Goal: Find specific page/section: Find specific page/section

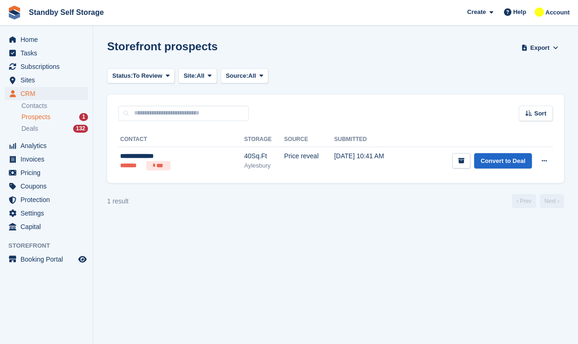
click at [241, 13] on span "Standby Self Storage Create Subscription Invoice Contact Deal Discount Page Hel…" at bounding box center [289, 12] width 578 height 25
click at [34, 106] on link "Contacts" at bounding box center [54, 106] width 67 height 9
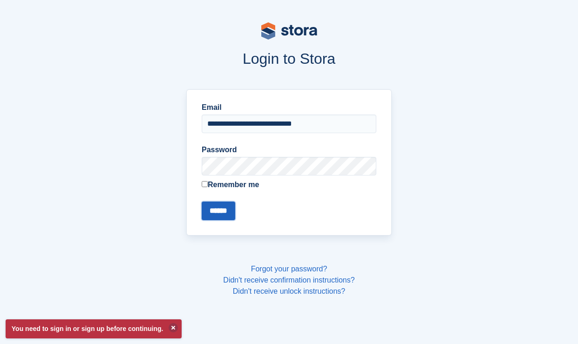
click at [220, 207] on input "******" at bounding box center [219, 211] width 34 height 19
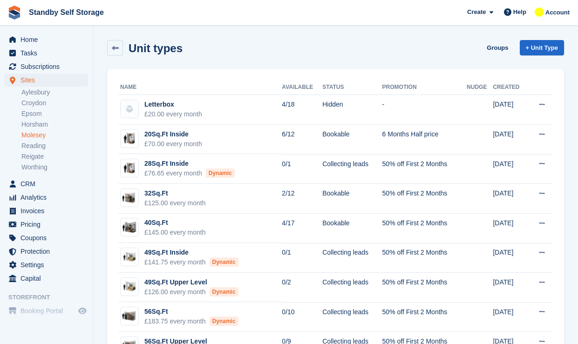
scroll to position [7, 0]
